Goal: Task Accomplishment & Management: Manage account settings

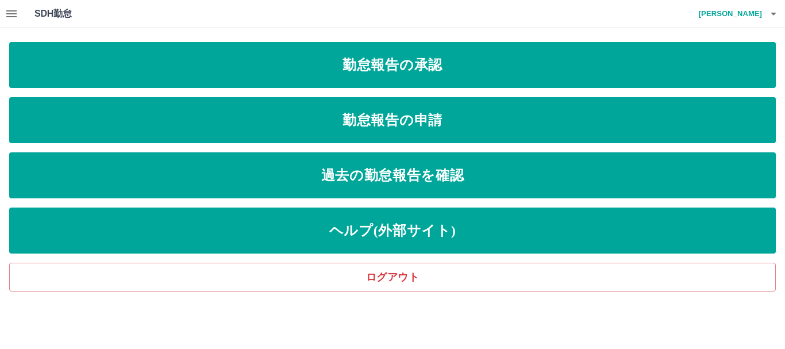
click at [9, 13] on icon "button" at bounding box center [12, 14] width 14 height 14
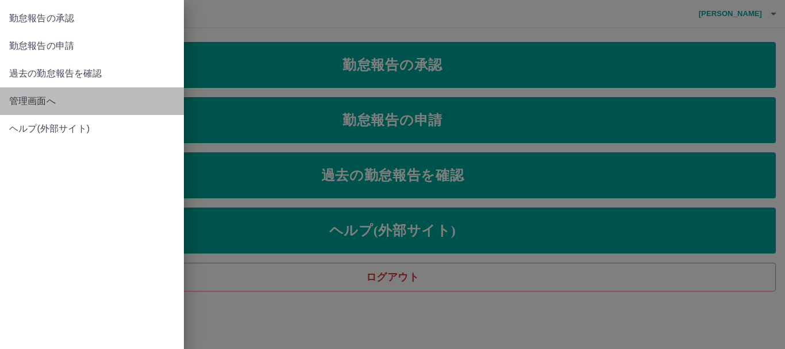
click at [53, 99] on span "管理画面へ" at bounding box center [92, 101] width 166 height 14
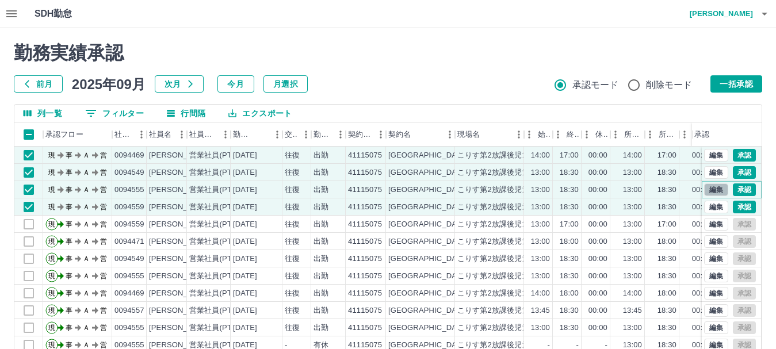
click at [712, 192] on button "編集" at bounding box center [716, 189] width 24 height 13
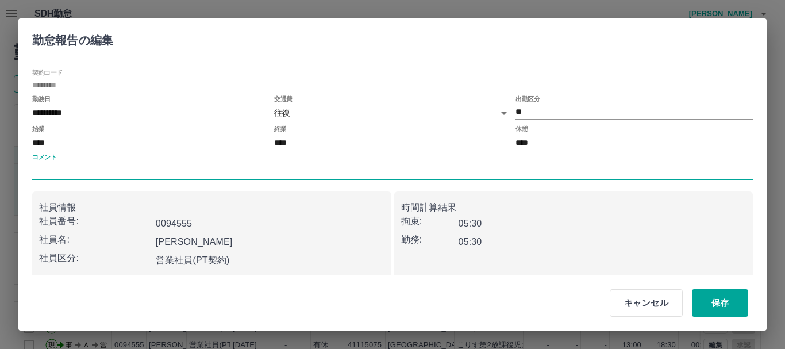
click at [118, 175] on input "コメント" at bounding box center [392, 171] width 721 height 17
type input "*"
type input "*****"
click at [723, 309] on button "保存" at bounding box center [720, 303] width 56 height 28
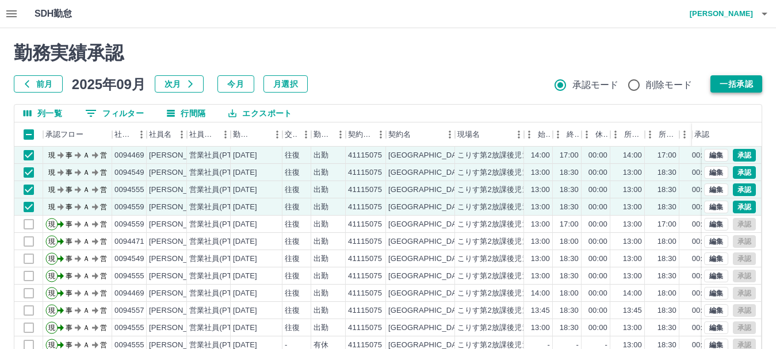
click at [737, 88] on button "一括承認" at bounding box center [736, 83] width 52 height 17
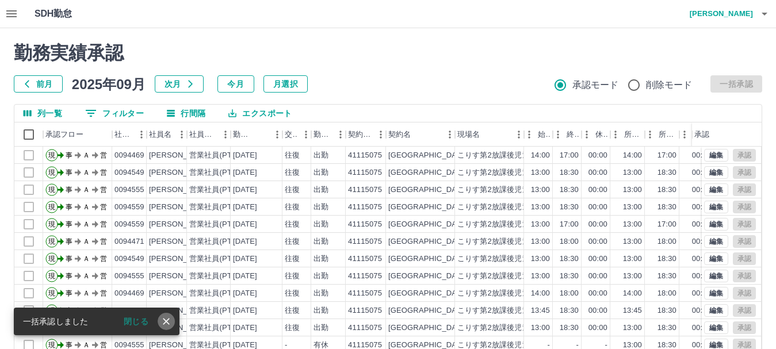
click at [172, 321] on button "close" at bounding box center [166, 321] width 17 height 17
